Goal: Entertainment & Leisure: Consume media (video, audio)

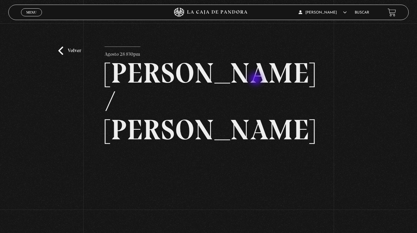
scroll to position [17, 0]
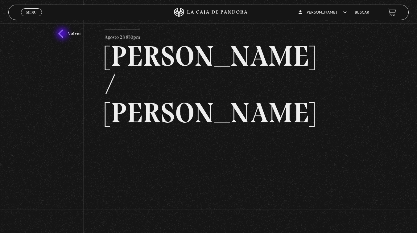
click at [63, 34] on link "Volver" at bounding box center [69, 34] width 23 height 8
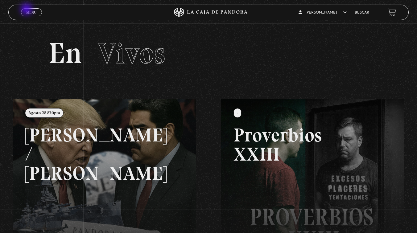
click at [28, 11] on span "Menu" at bounding box center [31, 12] width 10 height 4
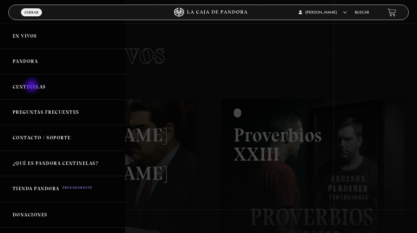
click at [32, 86] on link "Centinelas" at bounding box center [62, 87] width 125 height 26
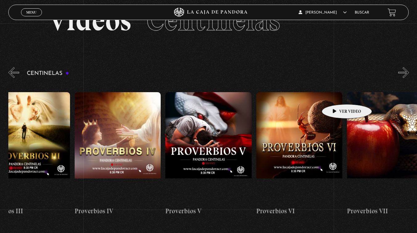
scroll to position [0, 483]
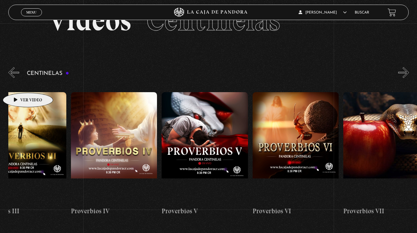
click at [19, 84] on link "Proverbios III" at bounding box center [23, 155] width 86 height 144
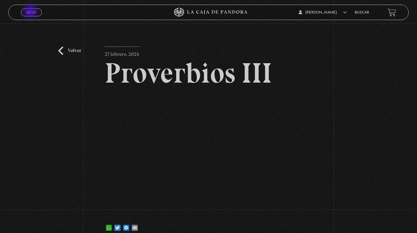
click at [31, 12] on span "Menu" at bounding box center [31, 12] width 10 height 4
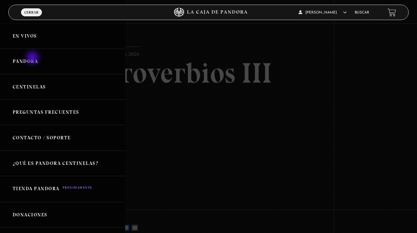
click at [33, 58] on link "Pandora" at bounding box center [62, 62] width 125 height 26
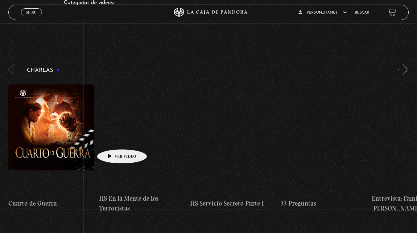
scroll to position [66, 0]
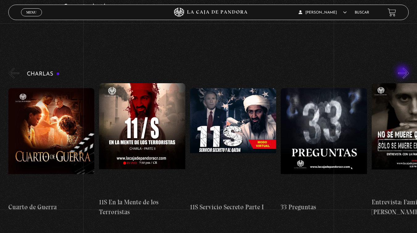
click at [403, 72] on button "»" at bounding box center [403, 73] width 11 height 11
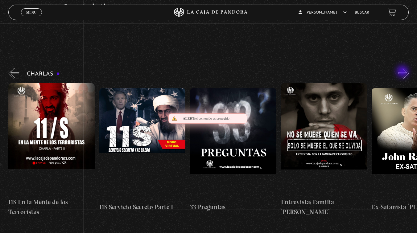
click at [403, 72] on button "»" at bounding box center [403, 73] width 11 height 11
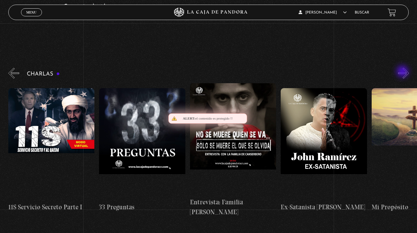
click at [403, 72] on button "»" at bounding box center [403, 73] width 11 height 11
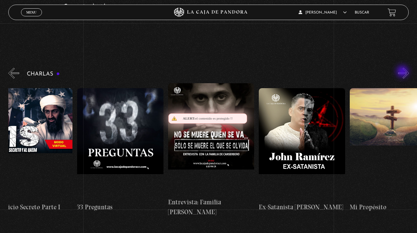
scroll to position [0, 227]
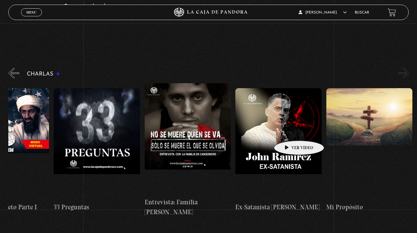
click at [290, 131] on figure at bounding box center [279, 143] width 86 height 111
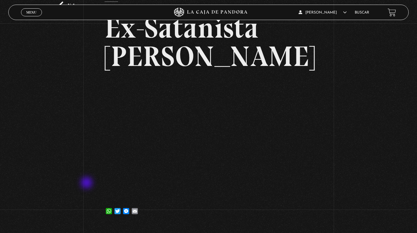
scroll to position [46, 0]
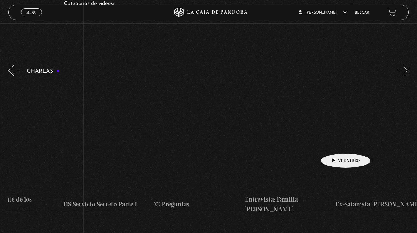
scroll to position [0, 227]
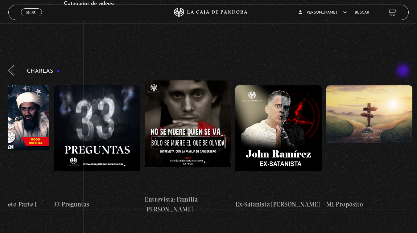
click at [404, 71] on button "»" at bounding box center [403, 70] width 11 height 11
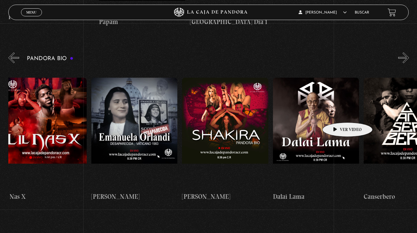
scroll to position [0, 106]
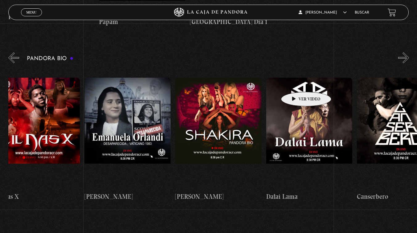
click at [297, 83] on figure at bounding box center [309, 133] width 86 height 111
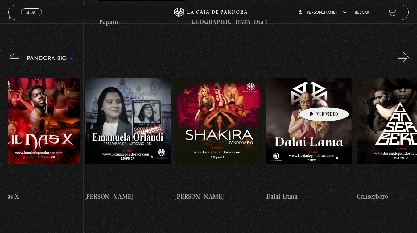
click at [315, 98] on figure at bounding box center [309, 133] width 86 height 111
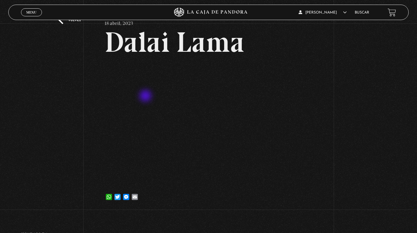
scroll to position [36, 0]
